Goal: Task Accomplishment & Management: Manage account settings

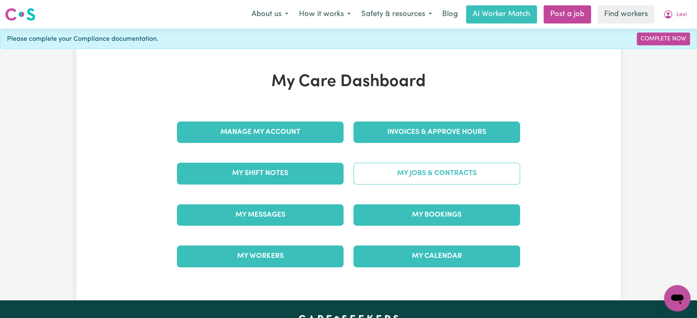
click at [416, 183] on link "My Jobs & Contracts" at bounding box center [436, 173] width 167 height 21
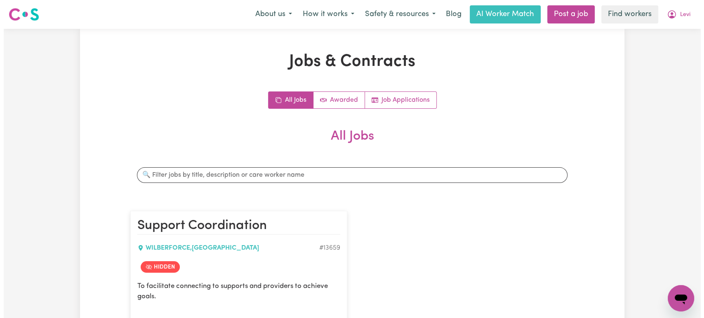
scroll to position [137, 0]
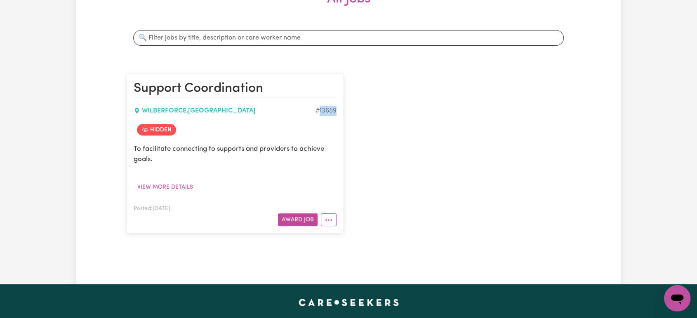
drag, startPoint x: 336, startPoint y: 109, endPoint x: 319, endPoint y: 109, distance: 17.3
click at [319, 109] on article "Support Coordination WILBERFORCE , [GEOGRAPHIC_DATA] # 13659 Hidden To facilita…" at bounding box center [235, 154] width 217 height 160
copy div "13659"
click at [328, 221] on icon "More options" at bounding box center [328, 220] width 8 height 8
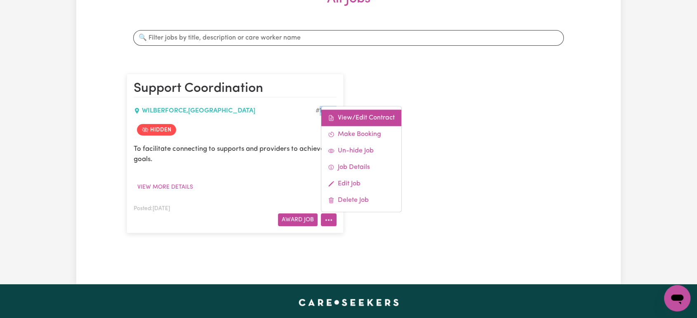
click at [378, 124] on link "View/Edit Contract" at bounding box center [361, 118] width 80 height 16
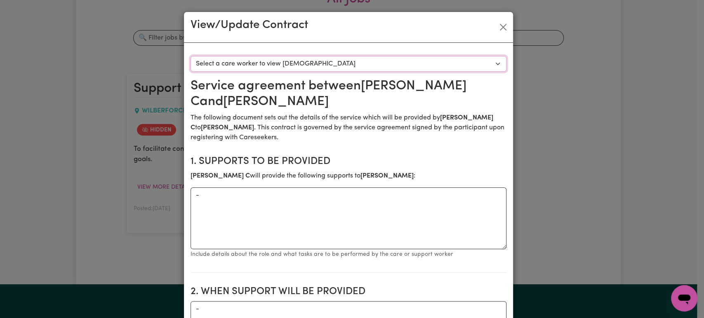
click at [374, 57] on select "Select a care worker to view [DEMOGRAPHIC_DATA] #9836 - [PERSON_NAME] (contract…" at bounding box center [348, 64] width 316 height 16
select select "9448"
click at [190, 56] on select "Select a care worker to view [DEMOGRAPHIC_DATA] #9836 - [PERSON_NAME] (contract…" at bounding box center [348, 64] width 316 height 16
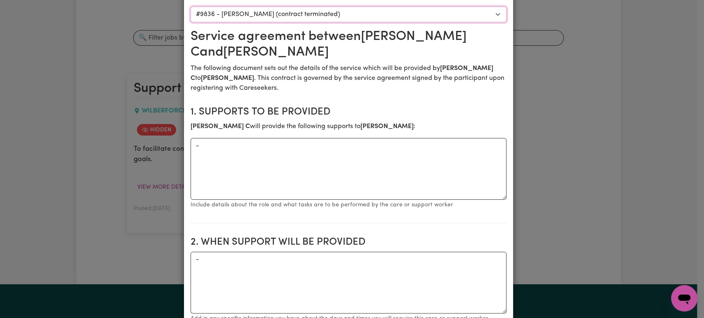
scroll to position [0, 0]
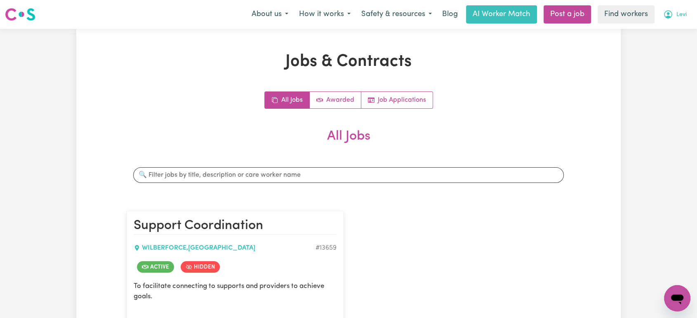
click at [677, 18] on span "Levi" at bounding box center [681, 14] width 10 height 9
click at [670, 45] on link "Logout" at bounding box center [658, 48] width 65 height 16
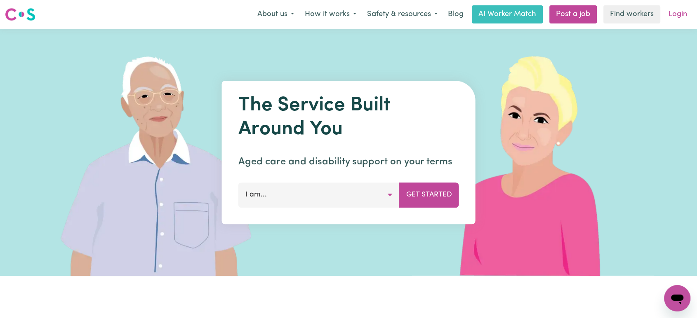
click at [677, 23] on link "Login" at bounding box center [677, 14] width 28 height 18
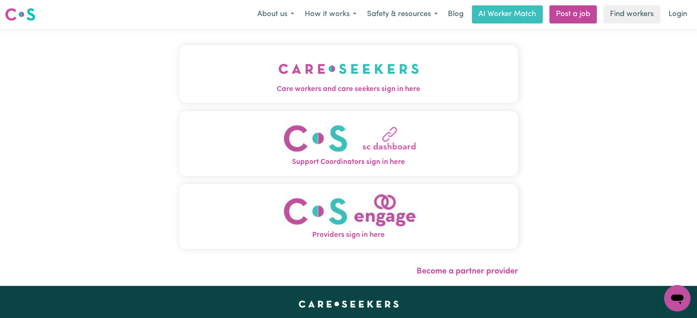
click at [239, 85] on span "Care workers and care seekers sign in here" at bounding box center [348, 89] width 338 height 11
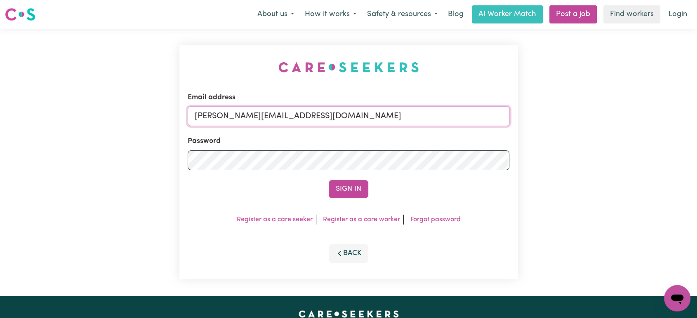
drag, startPoint x: 338, startPoint y: 118, endPoint x: 334, endPoint y: 126, distance: 9.6
click at [338, 118] on input "lindsay+engage@careseekers.com.au" at bounding box center [349, 116] width 322 height 20
drag, startPoint x: 386, startPoint y: 115, endPoint x: 258, endPoint y: 121, distance: 128.4
click at [237, 118] on input "superuser~v" at bounding box center [349, 116] width 322 height 20
click at [297, 116] on input "superuser~v" at bounding box center [349, 116] width 322 height 20
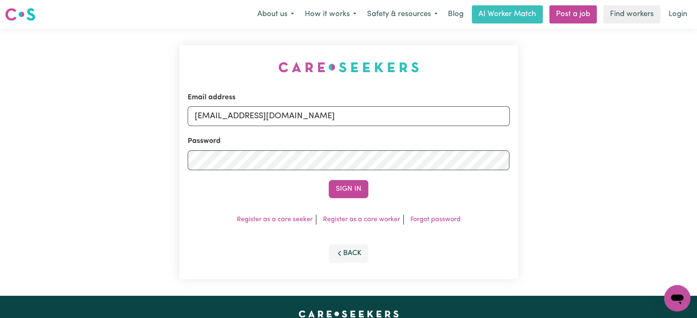
type input "superuser~NakitaLeroyYD@careseekers.com.au"
click at [329, 180] on button "Sign In" at bounding box center [349, 189] width 40 height 18
